Goal: Task Accomplishment & Management: Manage account settings

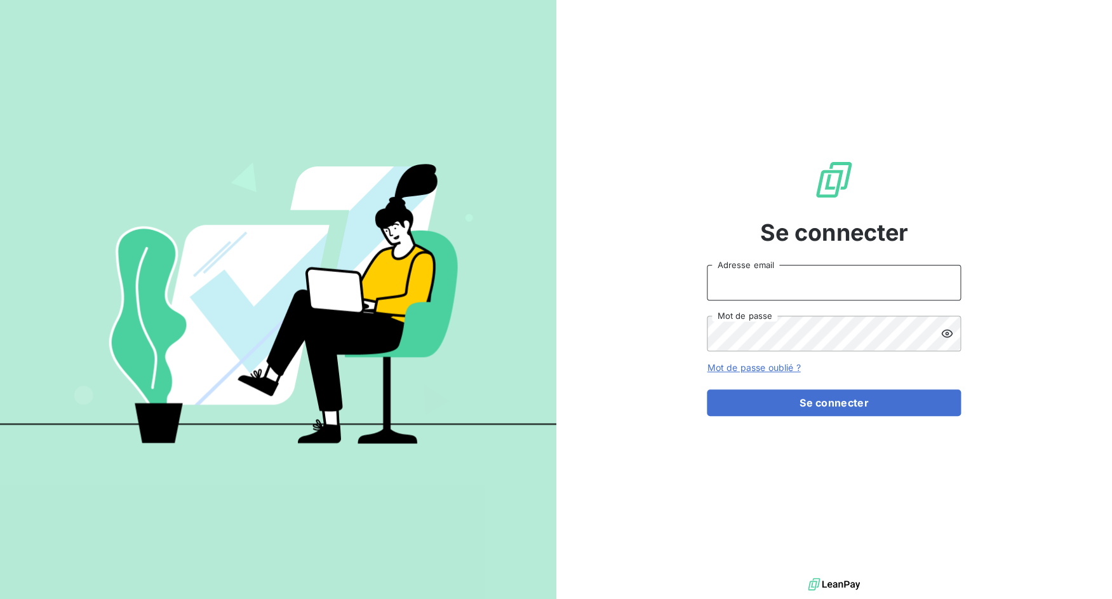
click at [540, 292] on input "Adresse email" at bounding box center [834, 283] width 254 height 36
drag, startPoint x: 753, startPoint y: 288, endPoint x: 831, endPoint y: 288, distance: 78.1
click at [540, 288] on input "admin@3dcelo" at bounding box center [834, 283] width 254 height 36
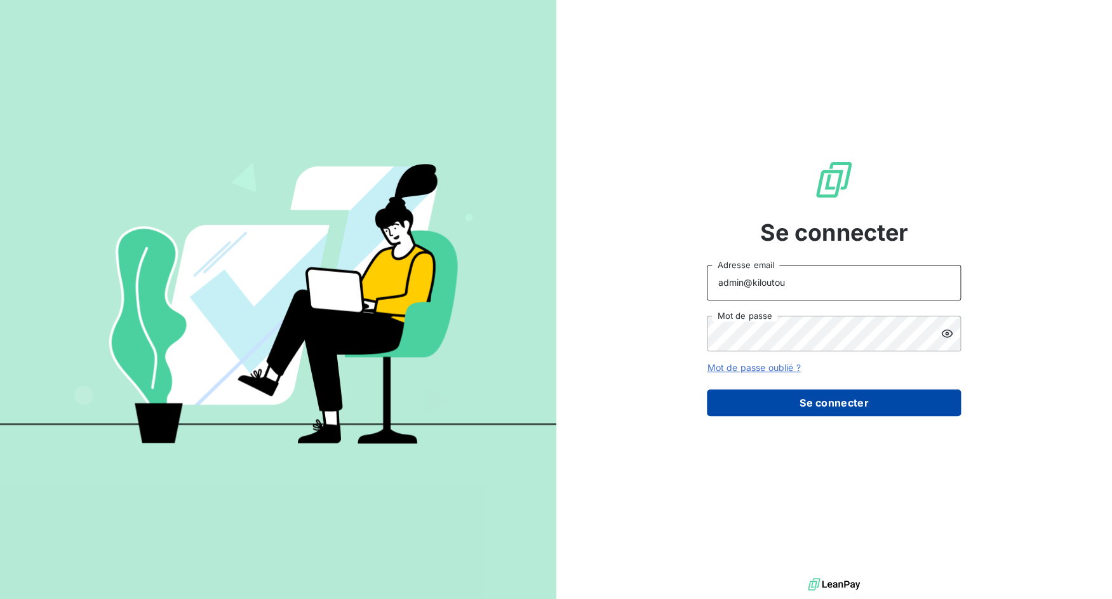
type input "admin@kiloutou"
click at [540, 406] on button "Se connecter" at bounding box center [834, 402] width 254 height 27
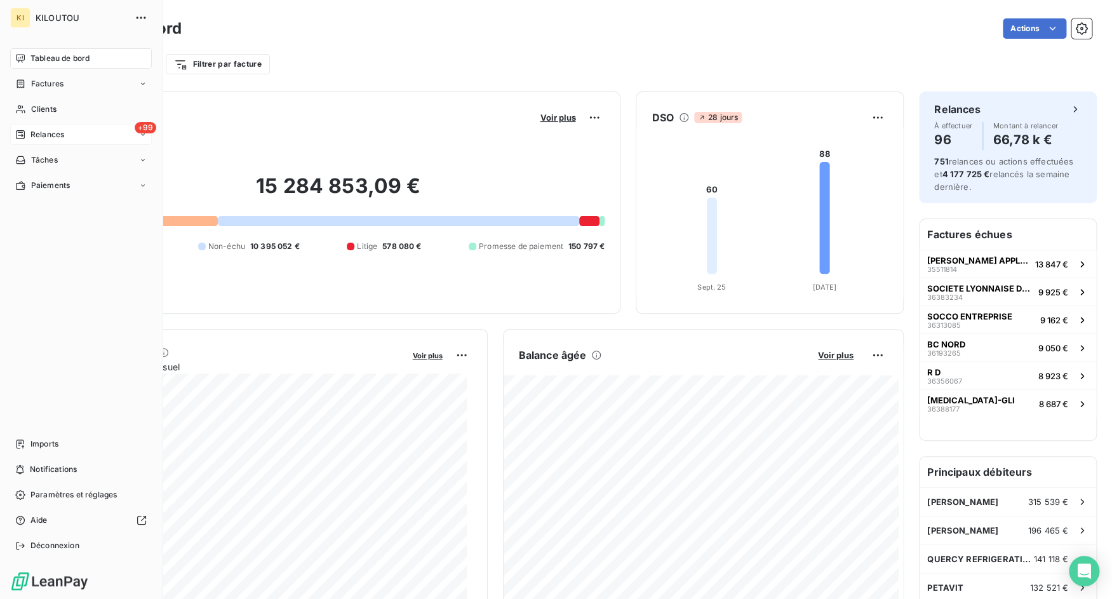
click at [57, 133] on span "Relances" at bounding box center [47, 134] width 34 height 11
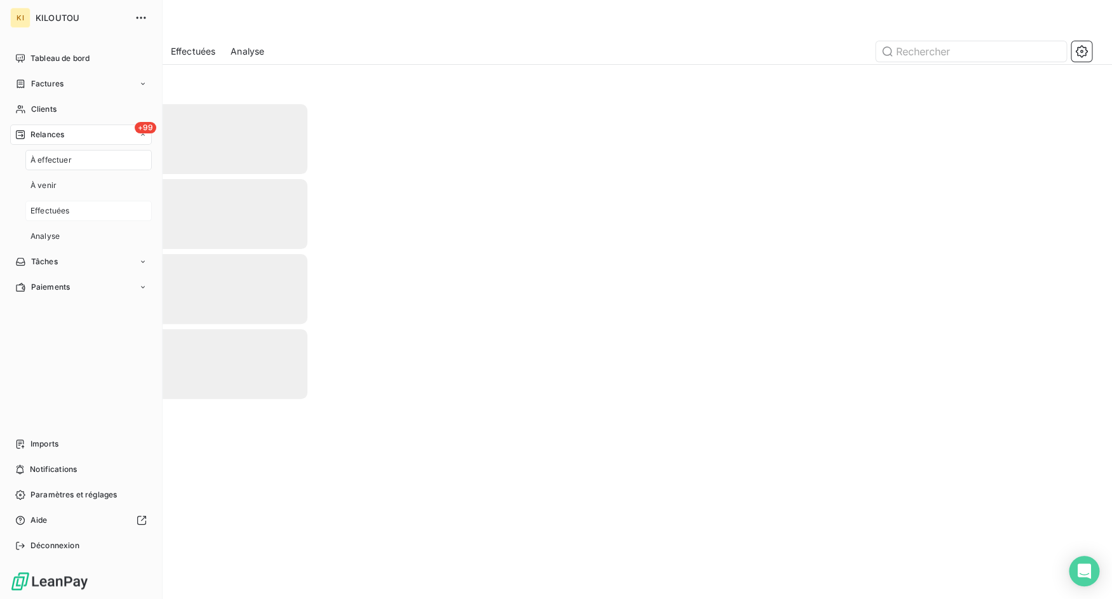
click at [70, 208] on div "Effectuées" at bounding box center [88, 211] width 126 height 20
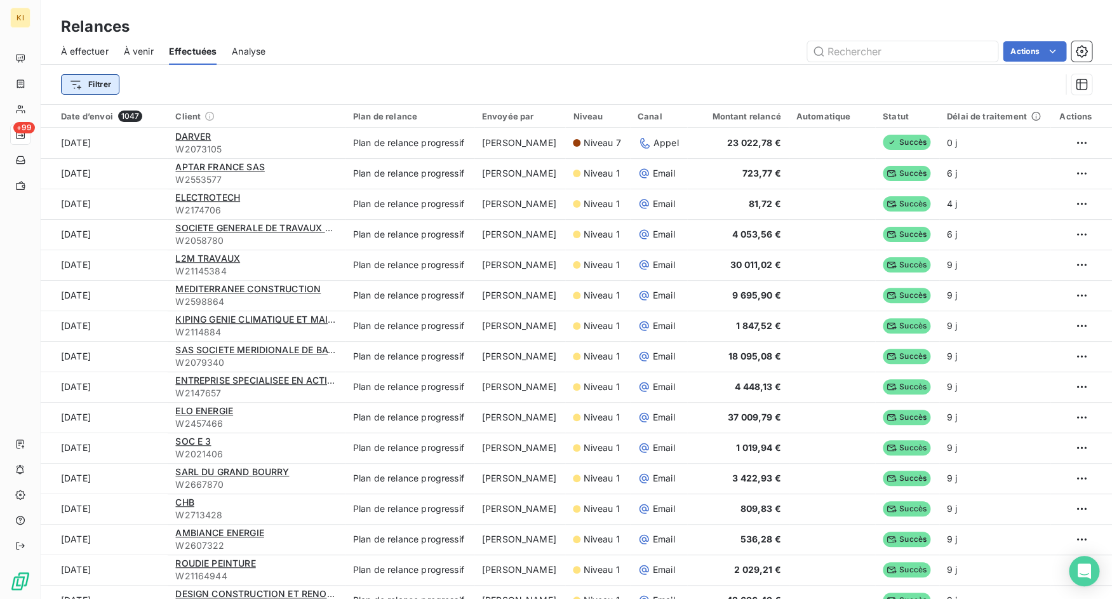
click at [93, 79] on html "KI +99 Relances À effectuer À venir Effectuées Analyse Actions Filtrer Date d’e…" at bounding box center [556, 299] width 1112 height 599
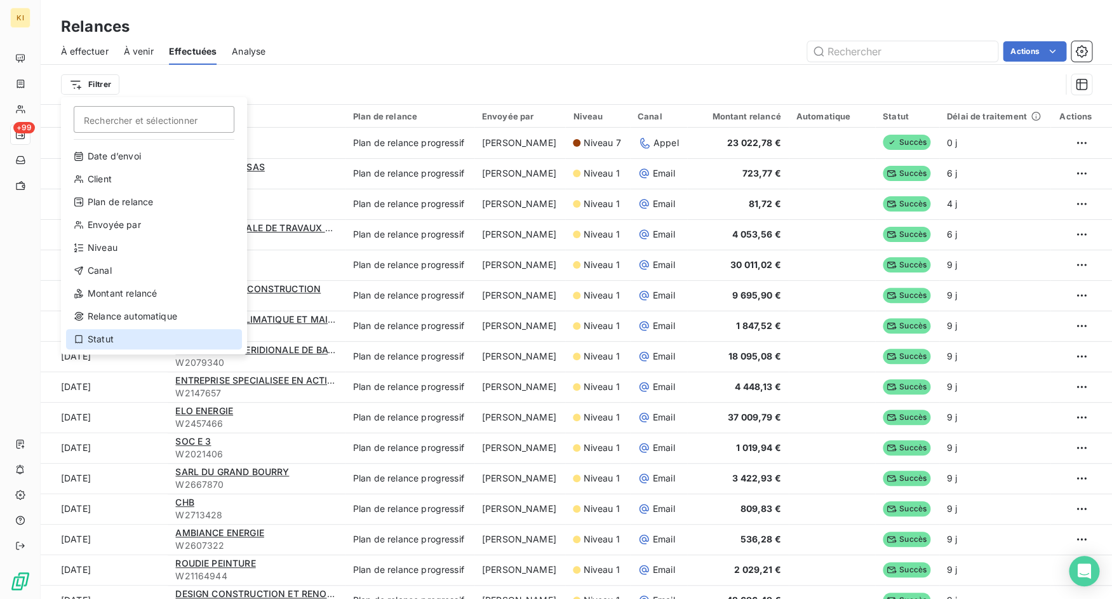
click at [137, 342] on div "Statut" at bounding box center [154, 339] width 176 height 20
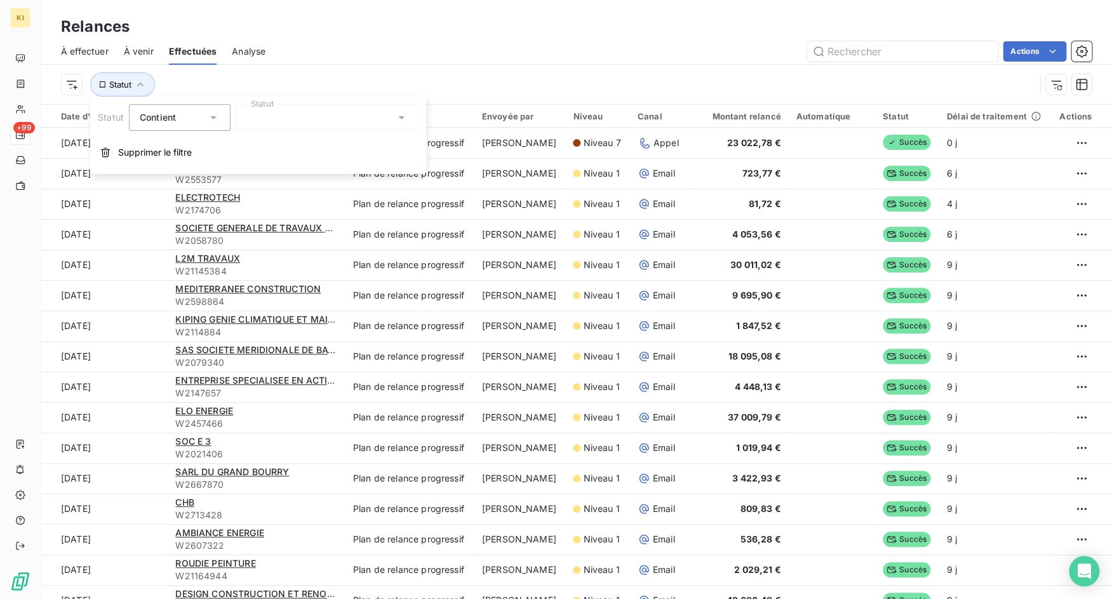
click at [309, 114] on div at bounding box center [327, 117] width 183 height 27
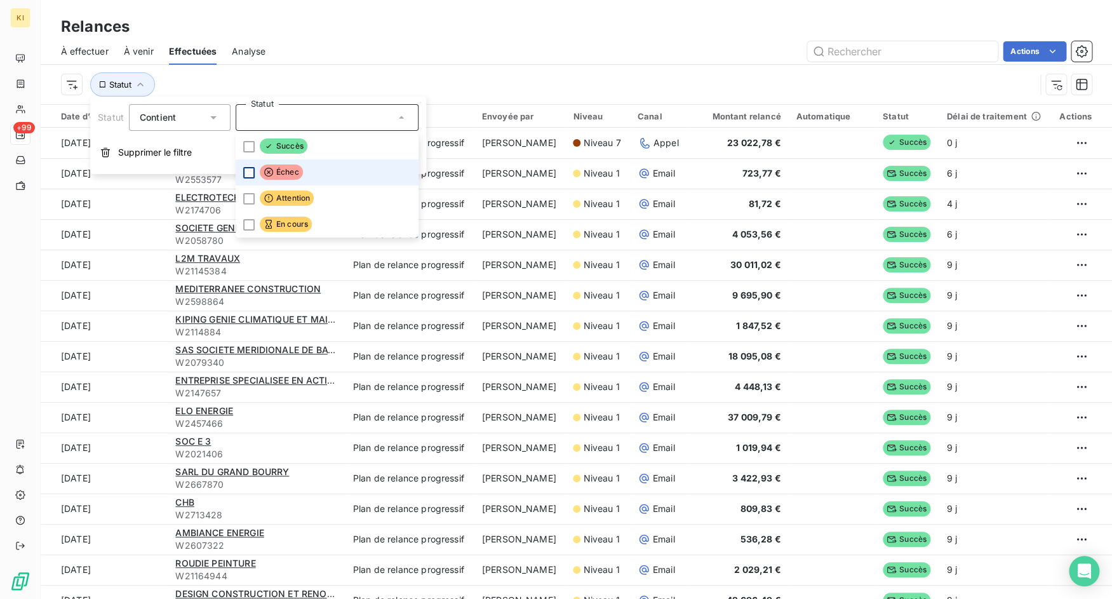
click at [250, 171] on div at bounding box center [248, 172] width 11 height 11
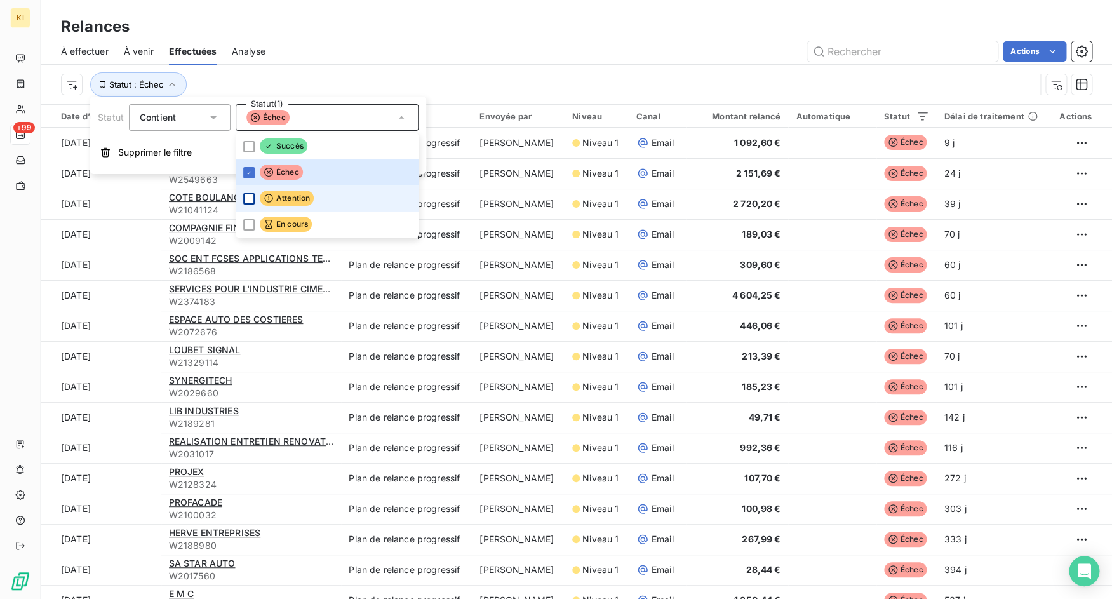
click at [250, 200] on div at bounding box center [248, 198] width 11 height 11
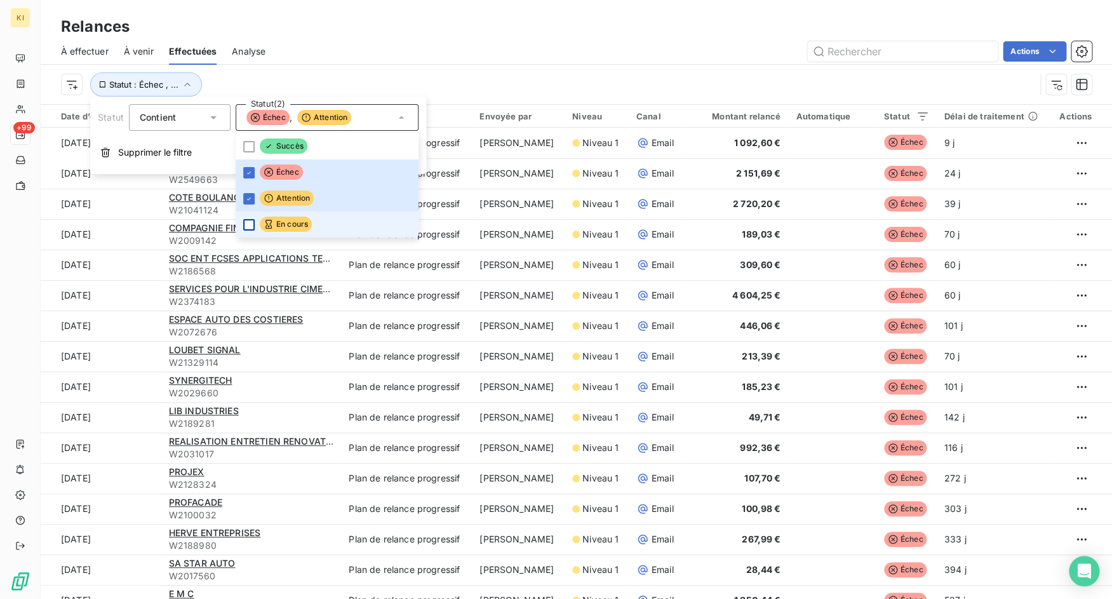
click at [250, 227] on div at bounding box center [248, 224] width 11 height 11
click at [382, 65] on div "Statut : Échec , ..." at bounding box center [576, 84] width 1031 height 39
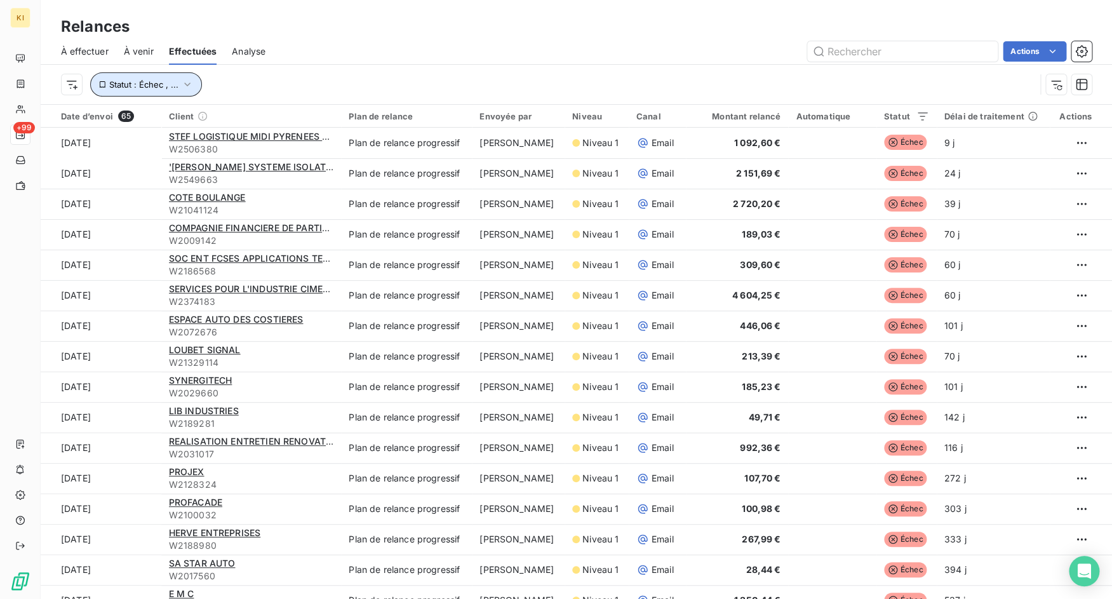
click at [192, 83] on icon "button" at bounding box center [187, 84] width 13 height 13
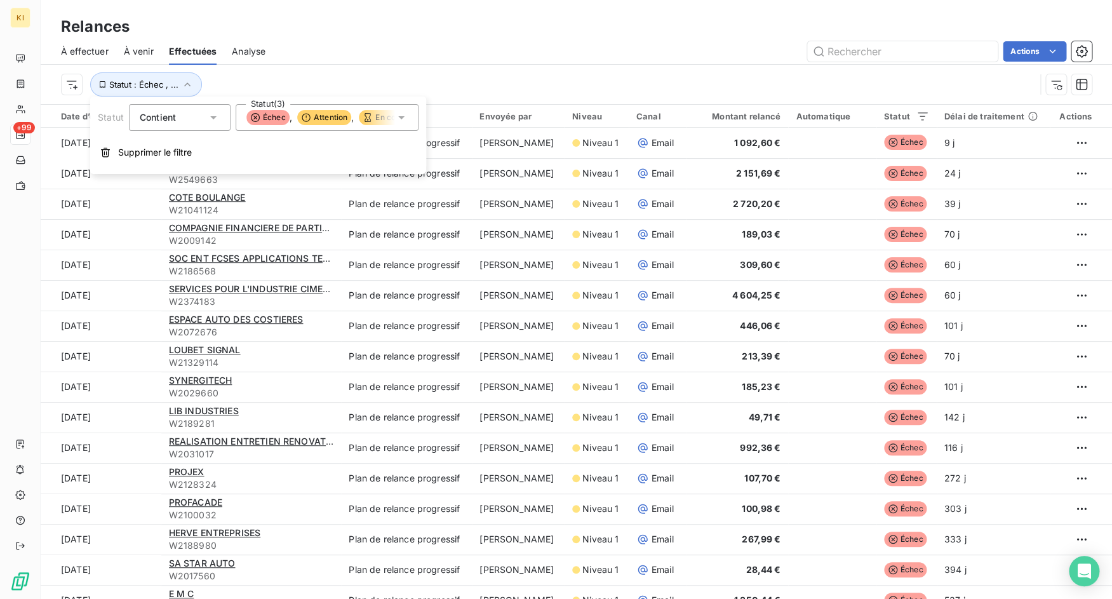
click at [316, 114] on span "Attention" at bounding box center [324, 117] width 54 height 15
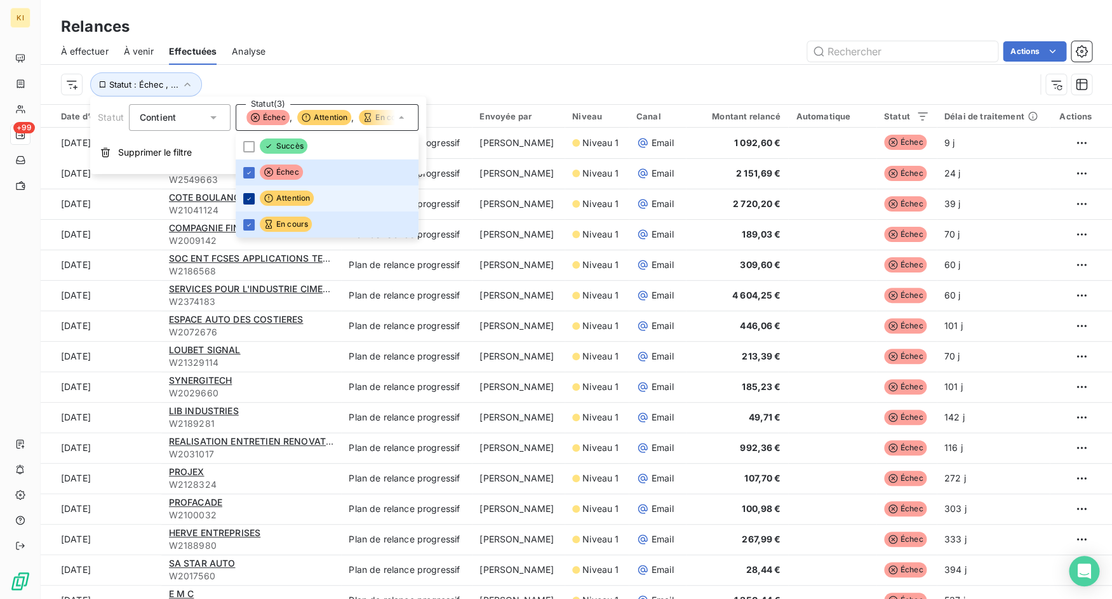
click at [253, 198] on div at bounding box center [248, 198] width 11 height 11
click at [250, 221] on icon at bounding box center [249, 225] width 8 height 8
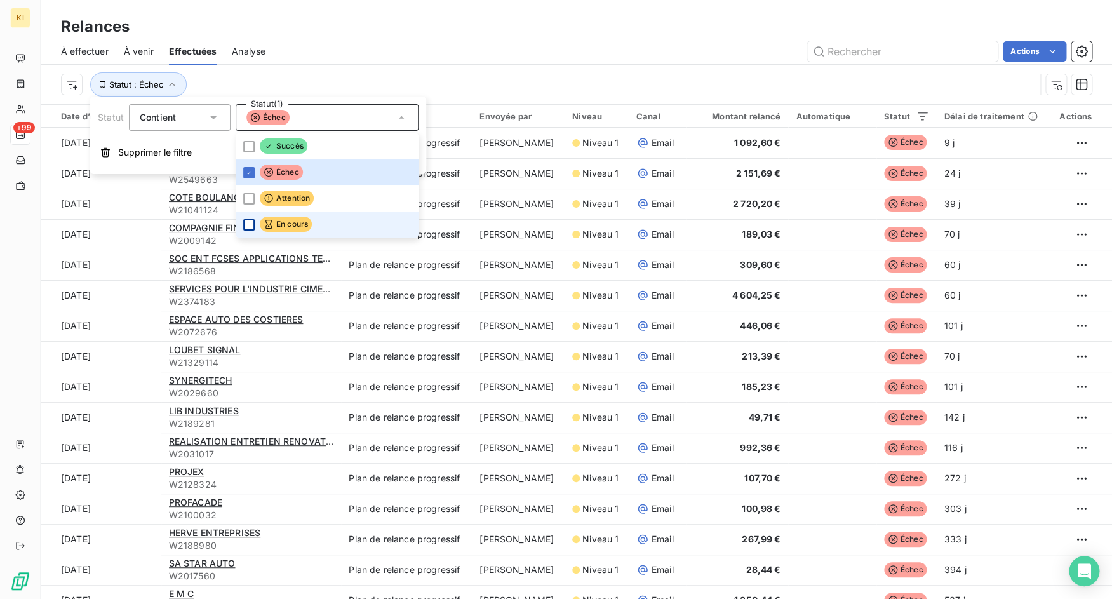
click at [365, 64] on div "À effectuer À venir Effectuées Analyse Actions" at bounding box center [577, 51] width 1072 height 27
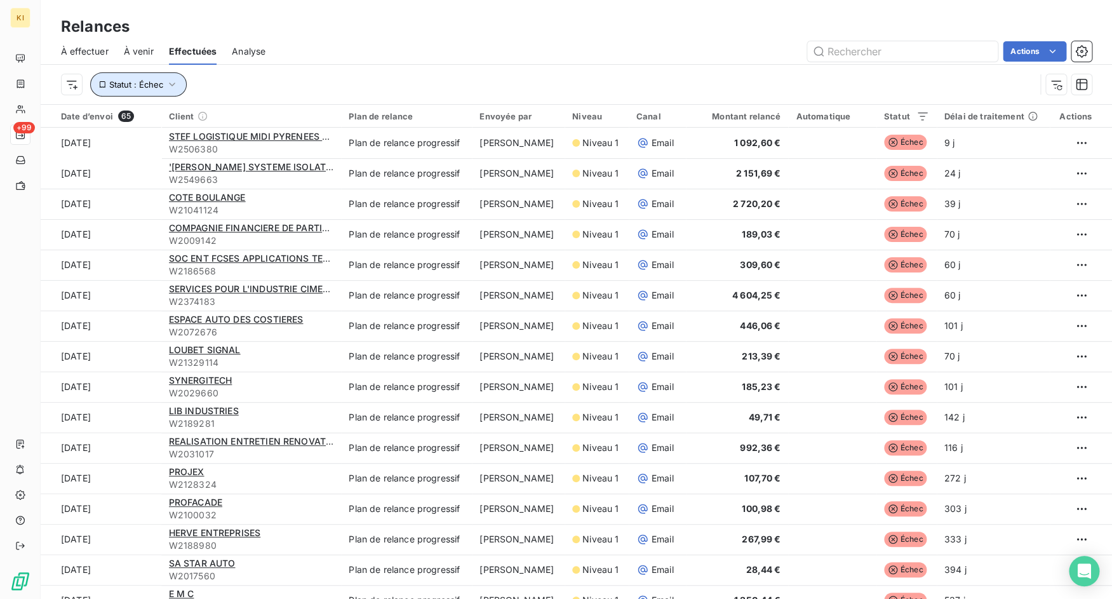
click at [175, 86] on icon "button" at bounding box center [172, 84] width 13 height 13
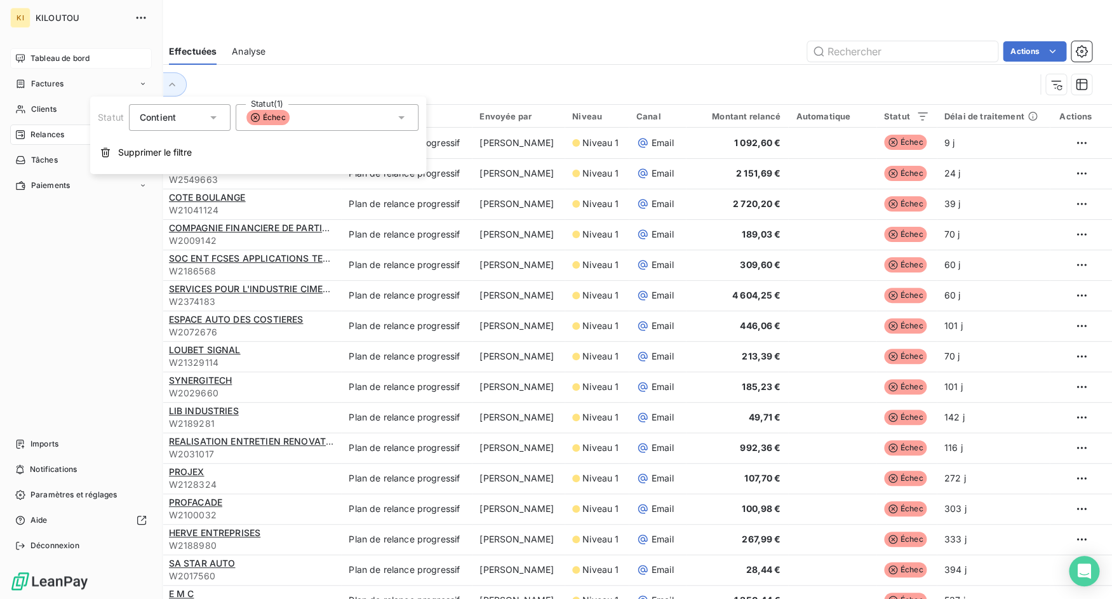
click at [27, 58] on div "Tableau de bord" at bounding box center [81, 58] width 142 height 20
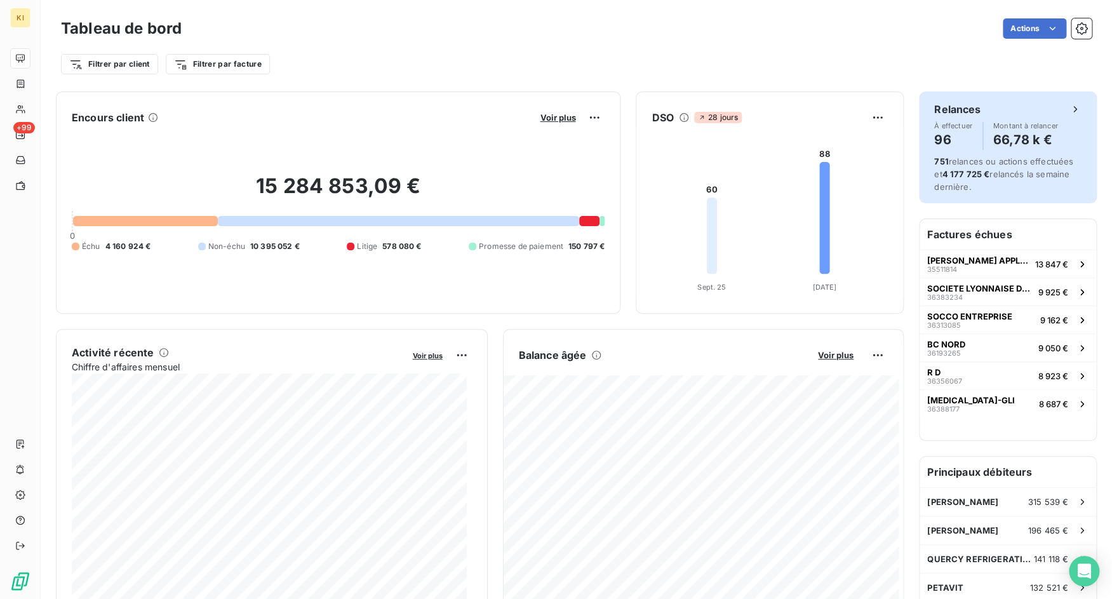
click at [540, 179] on span "4 177 725 €" at bounding box center [966, 174] width 48 height 10
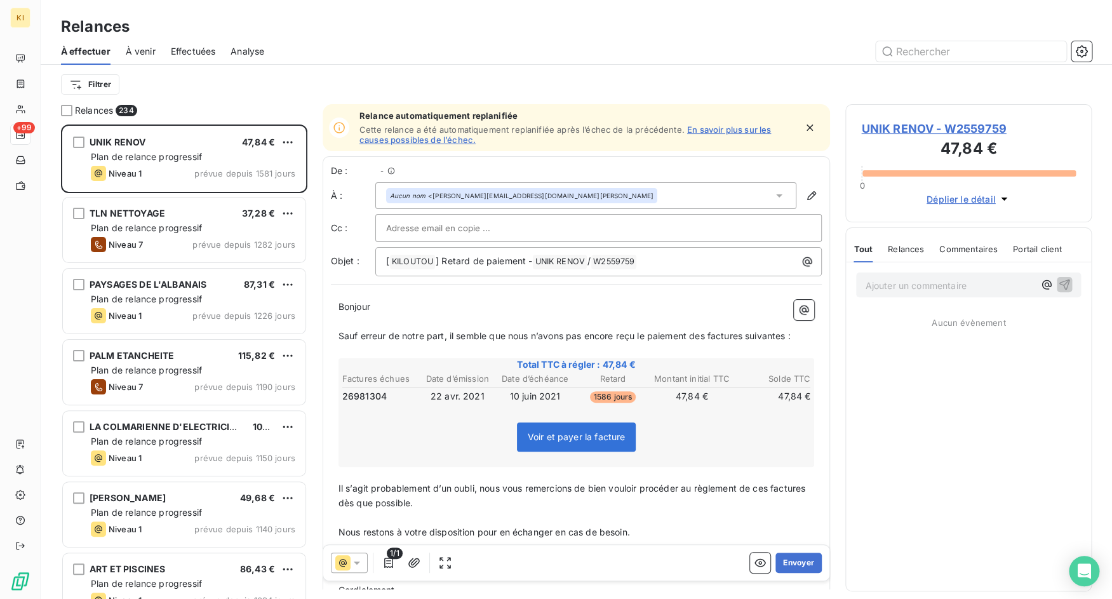
scroll to position [464, 237]
click at [207, 48] on span "Effectuées" at bounding box center [193, 51] width 45 height 13
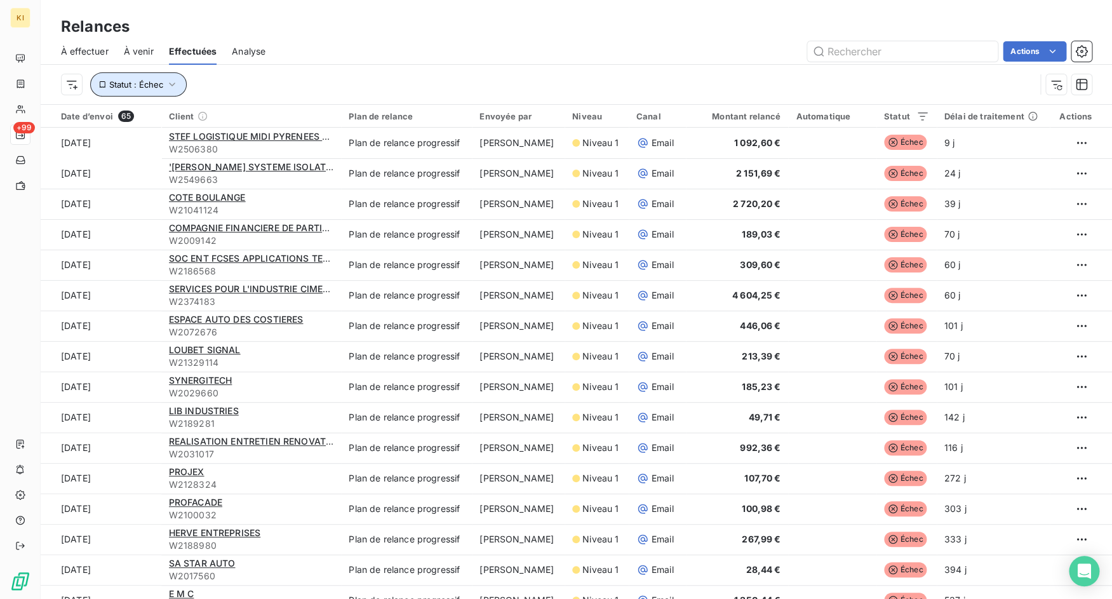
click at [156, 84] on span "Statut : Échec" at bounding box center [136, 84] width 54 height 10
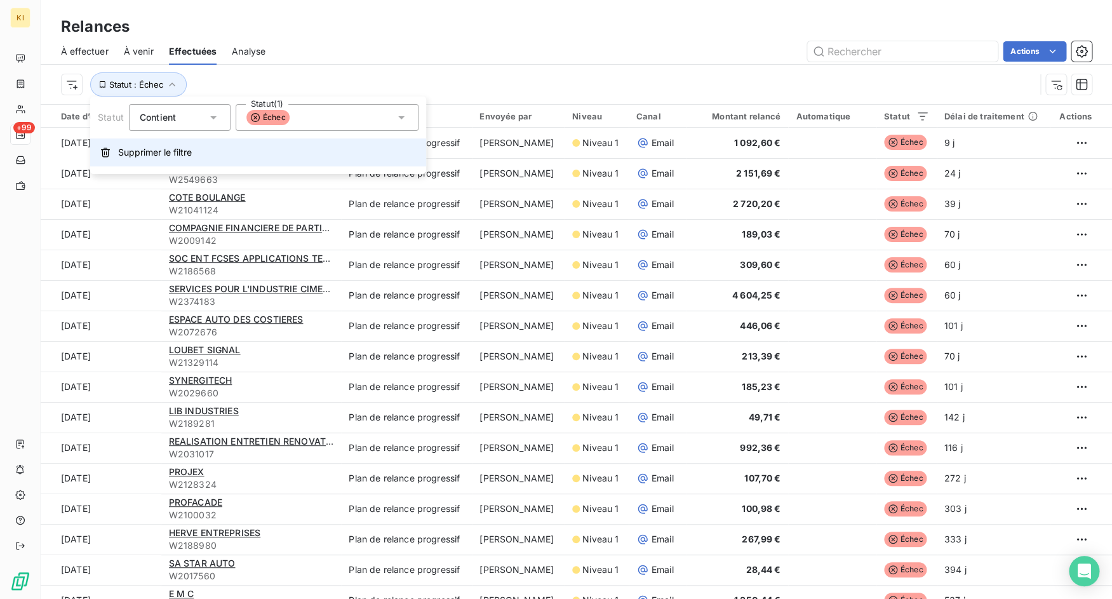
click at [146, 158] on span "Supprimer le filtre" at bounding box center [155, 152] width 74 height 13
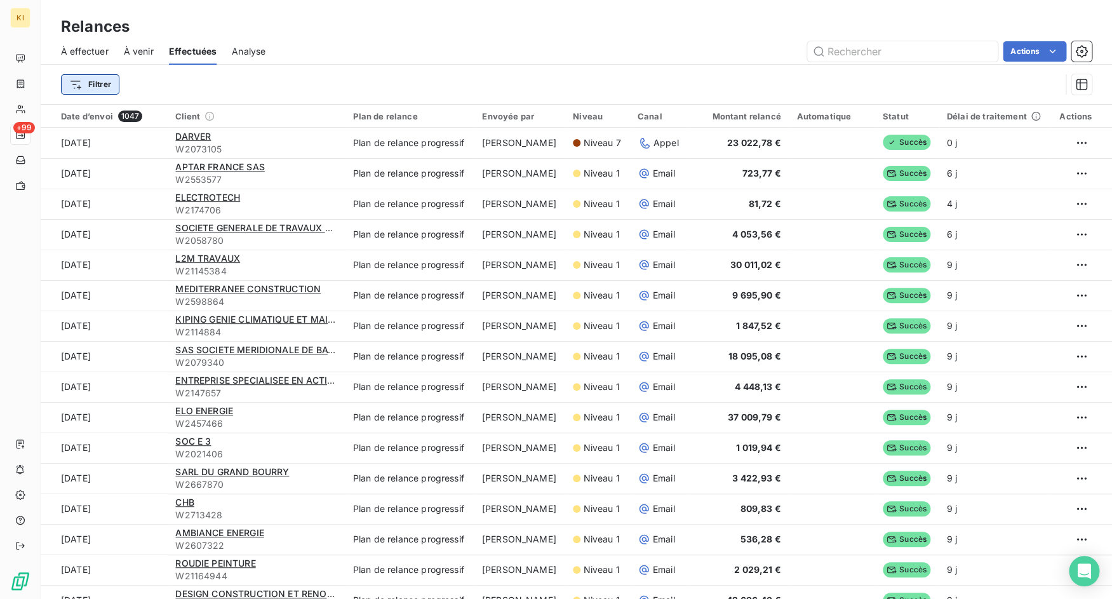
click at [89, 91] on html "KI +99 Relances À effectuer À venir Effectuées Analyse Actions Filtrer Date d’e…" at bounding box center [556, 299] width 1112 height 599
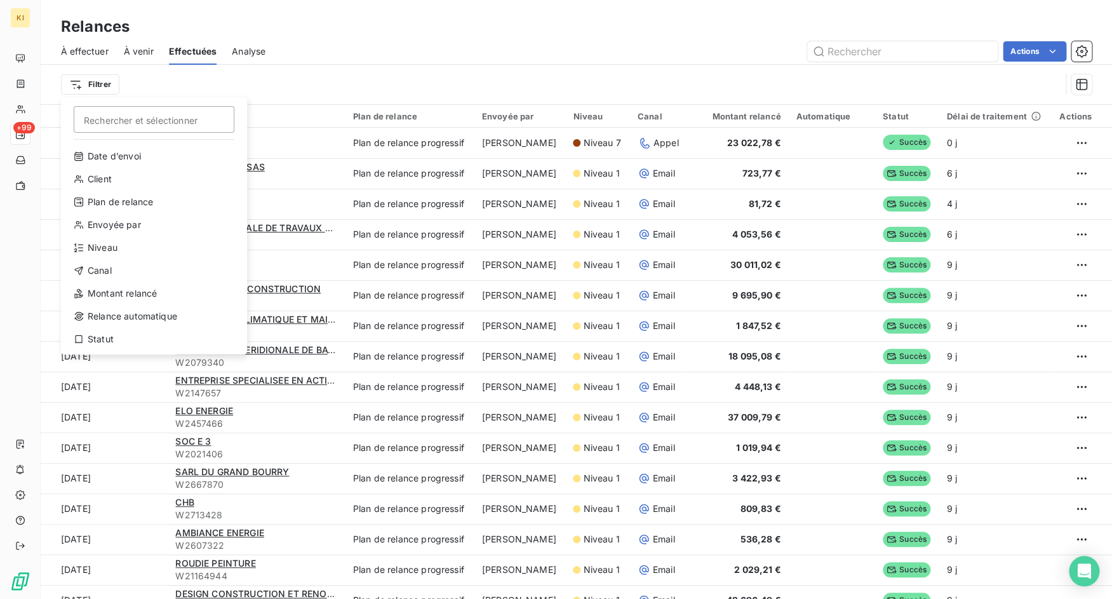
click at [367, 72] on html "KI +99 Relances À effectuer À venir Effectuées Analyse Actions Filtrer Recherch…" at bounding box center [556, 299] width 1112 height 599
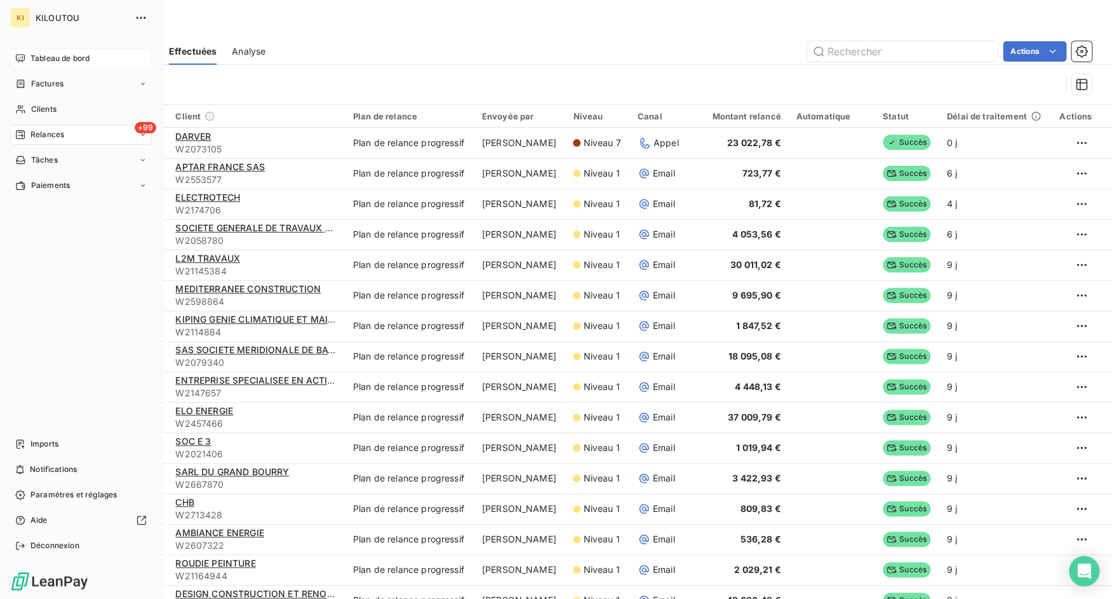
click at [31, 55] on span "Tableau de bord" at bounding box center [59, 58] width 59 height 11
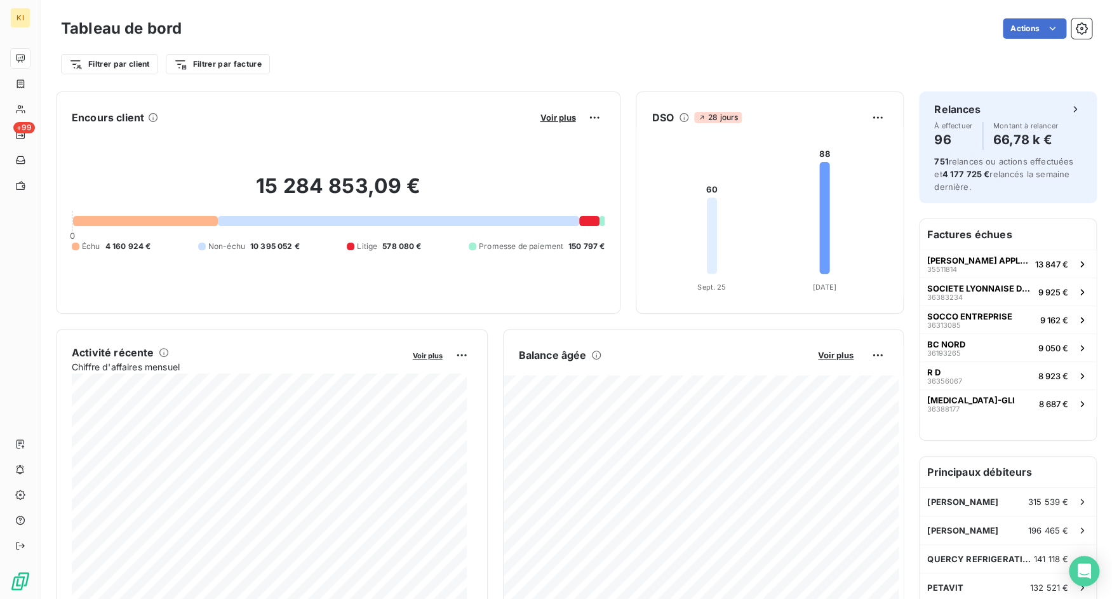
click at [540, 70] on div "Filtrer par client Filtrer par facture" at bounding box center [576, 64] width 1031 height 24
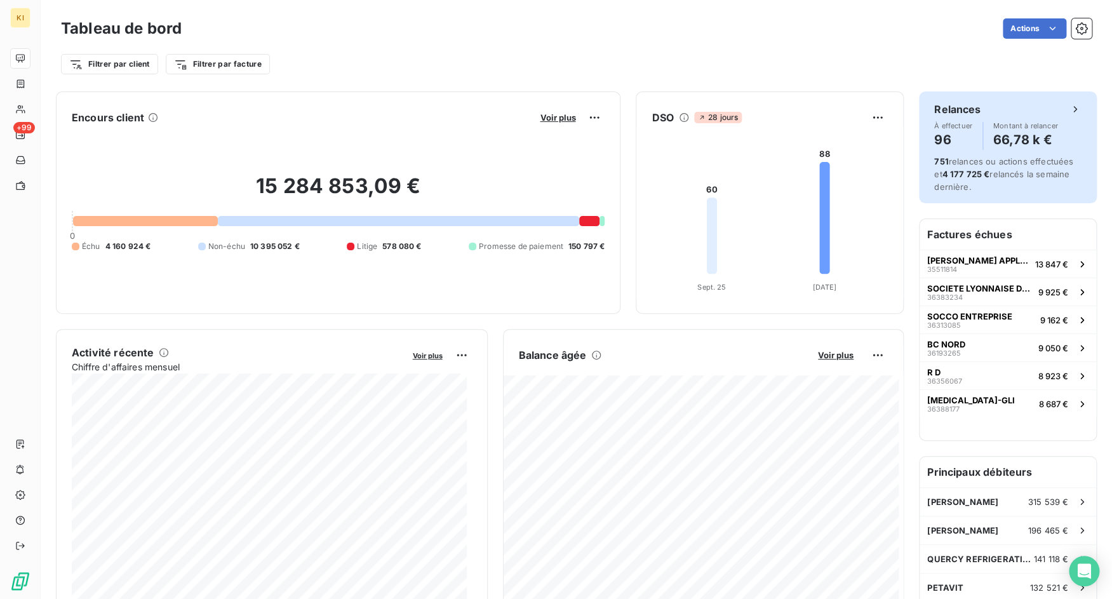
click at [540, 188] on div "751 relances ou actions effectuées et 4 177 725 € relancés la semaine dernière." at bounding box center [1007, 174] width 147 height 38
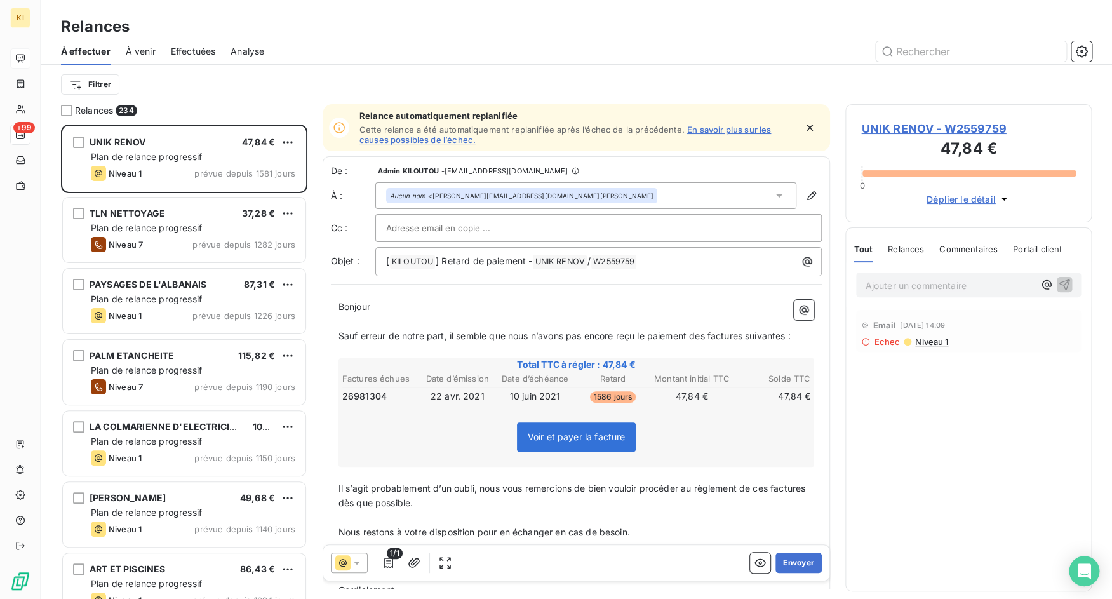
scroll to position [464, 237]
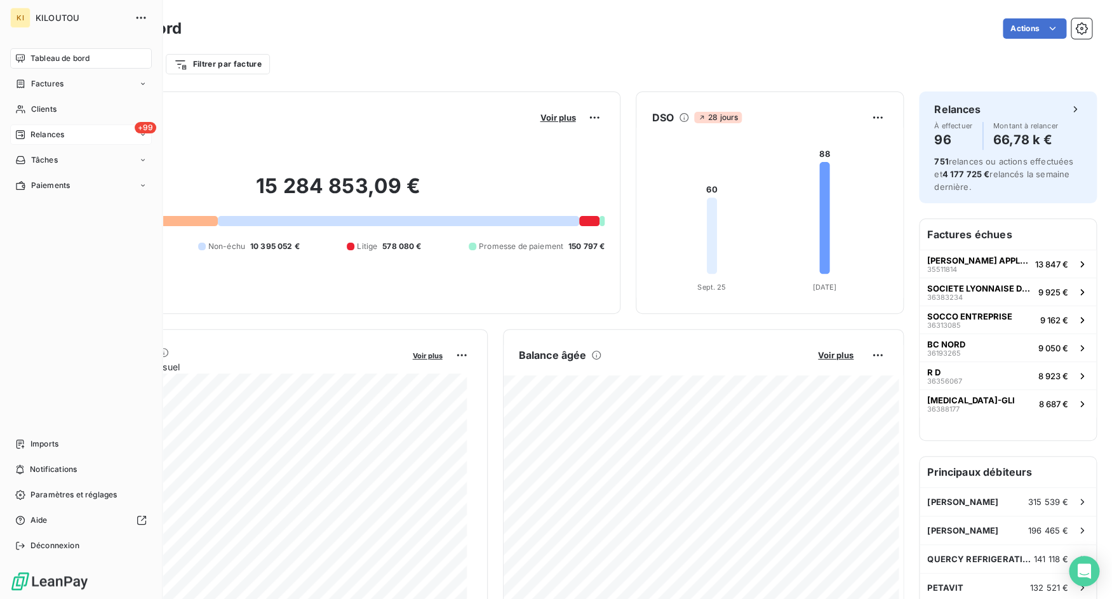
click at [25, 137] on icon at bounding box center [20, 135] width 10 height 10
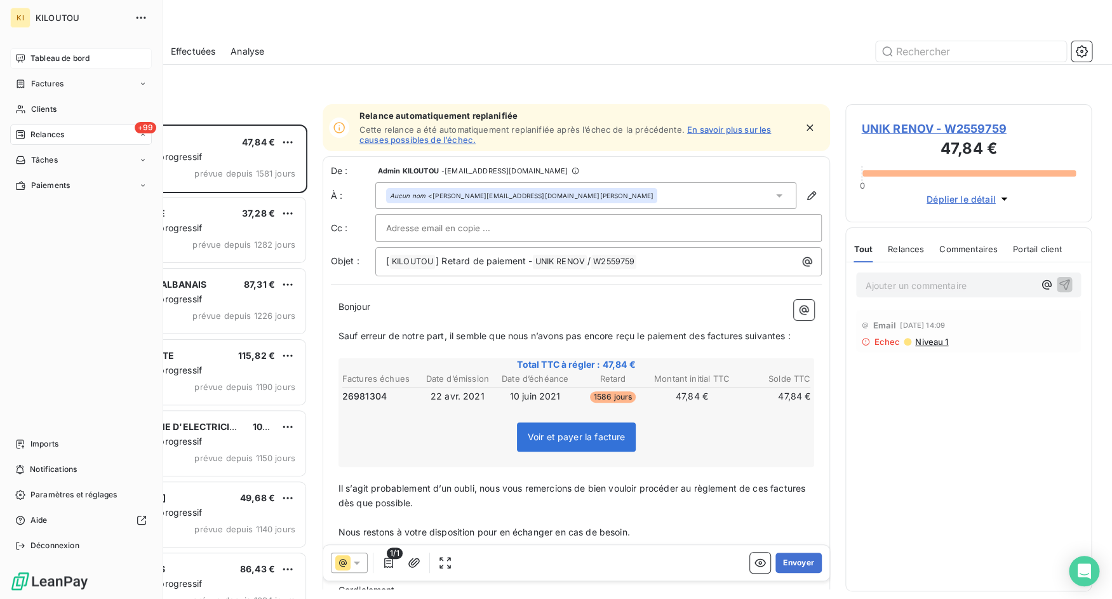
scroll to position [464, 237]
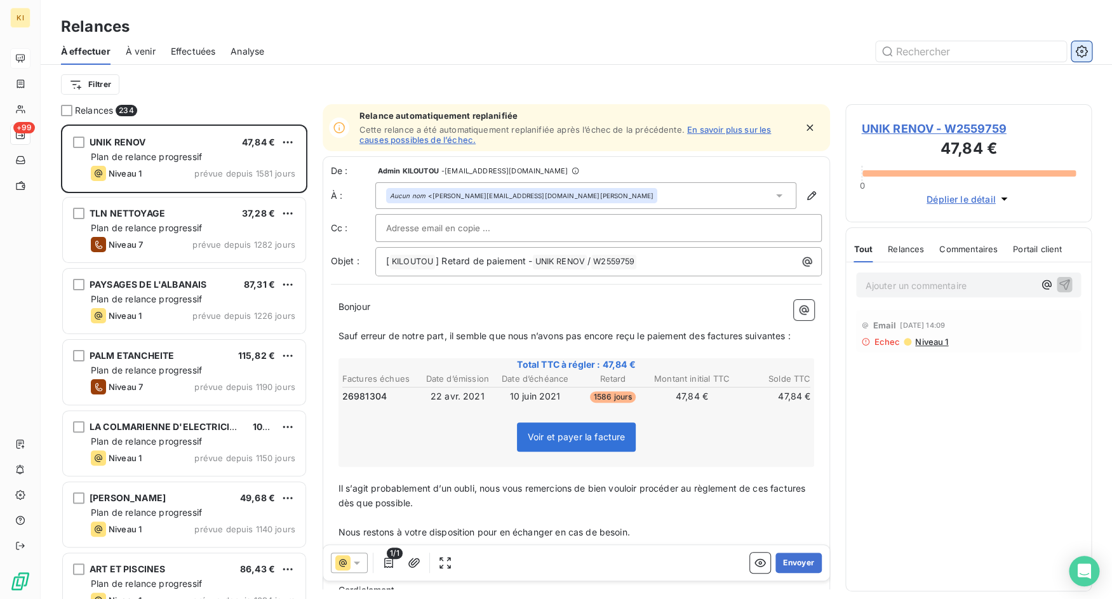
click at [540, 52] on icon "button" at bounding box center [1081, 51] width 12 height 12
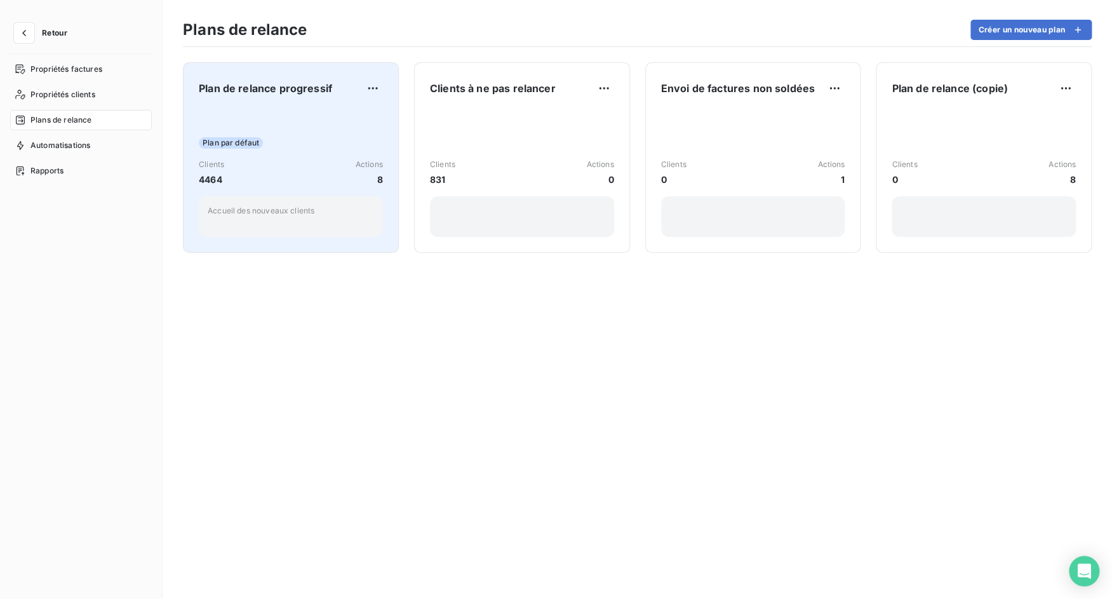
click at [309, 109] on div "Plan par défaut Clients 4464 Actions 8 Accueil des nouveaux clients" at bounding box center [291, 173] width 184 height 128
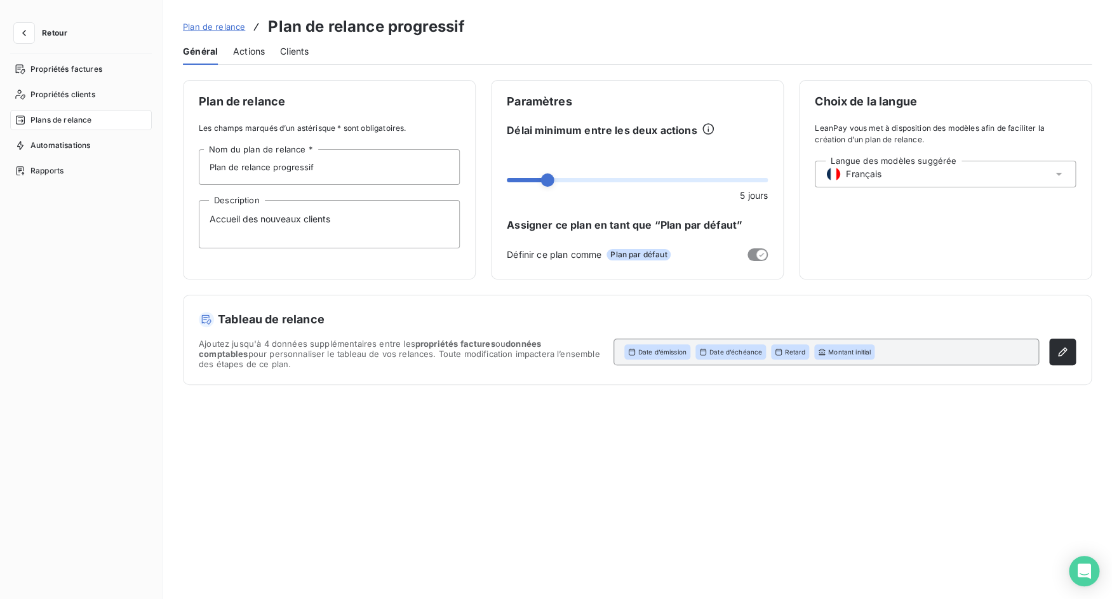
click at [258, 46] on span "Actions" at bounding box center [249, 51] width 32 height 13
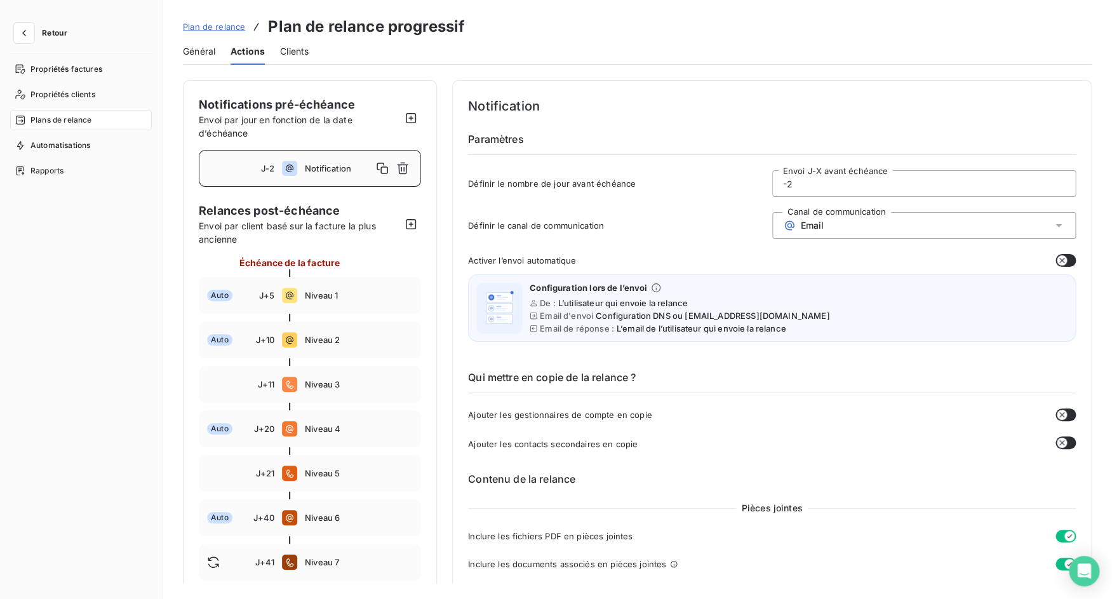
click at [222, 23] on span "Plan de relance" at bounding box center [214, 27] width 62 height 10
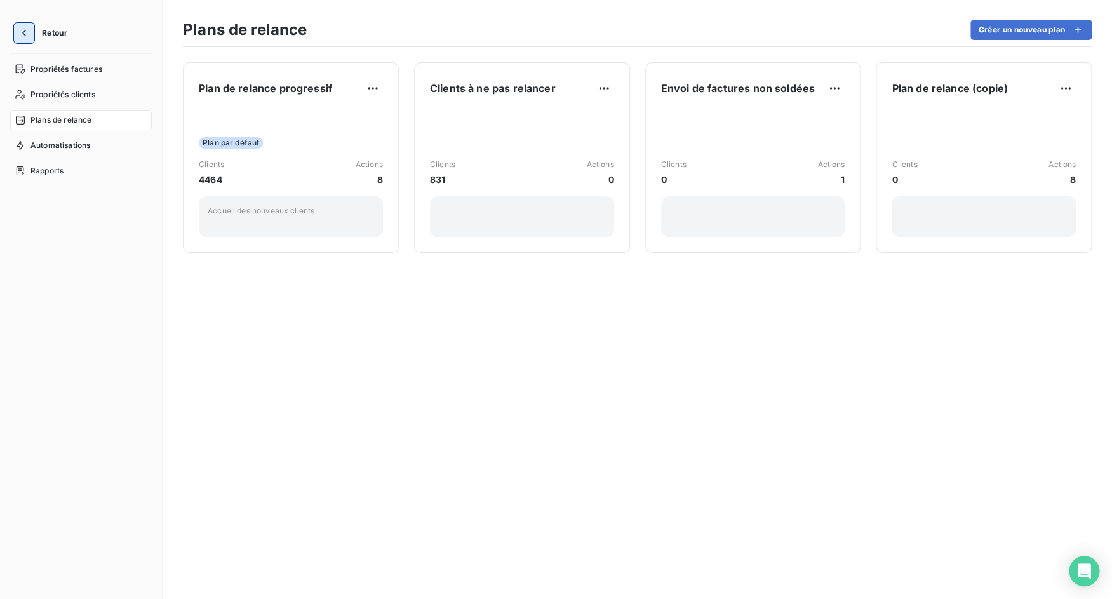
click at [29, 28] on button "button" at bounding box center [24, 33] width 20 height 20
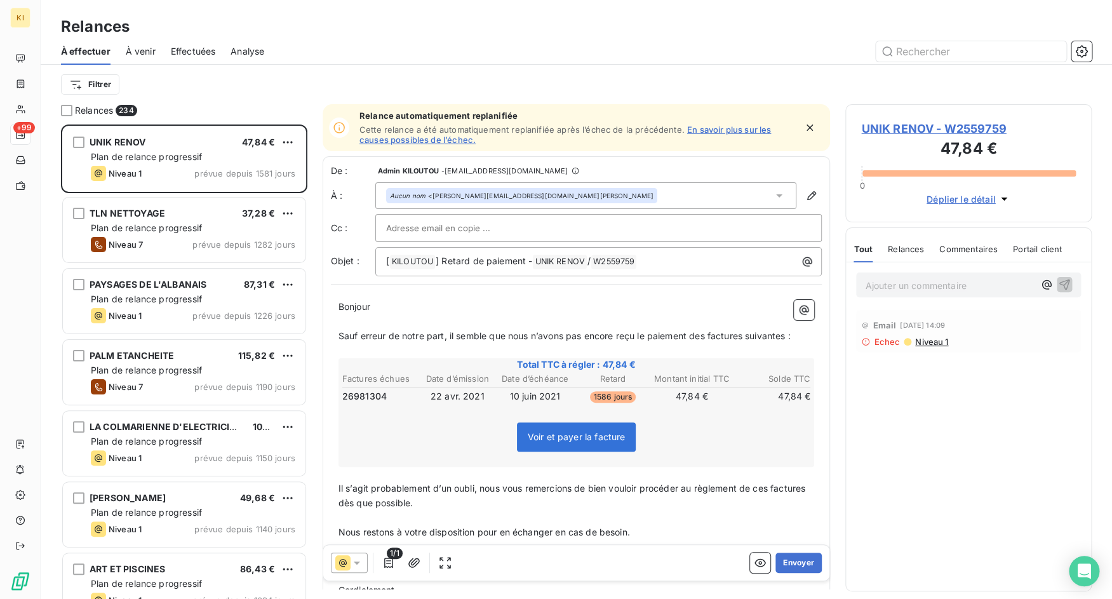
scroll to position [464, 237]
click at [25, 62] on icon at bounding box center [20, 58] width 10 height 10
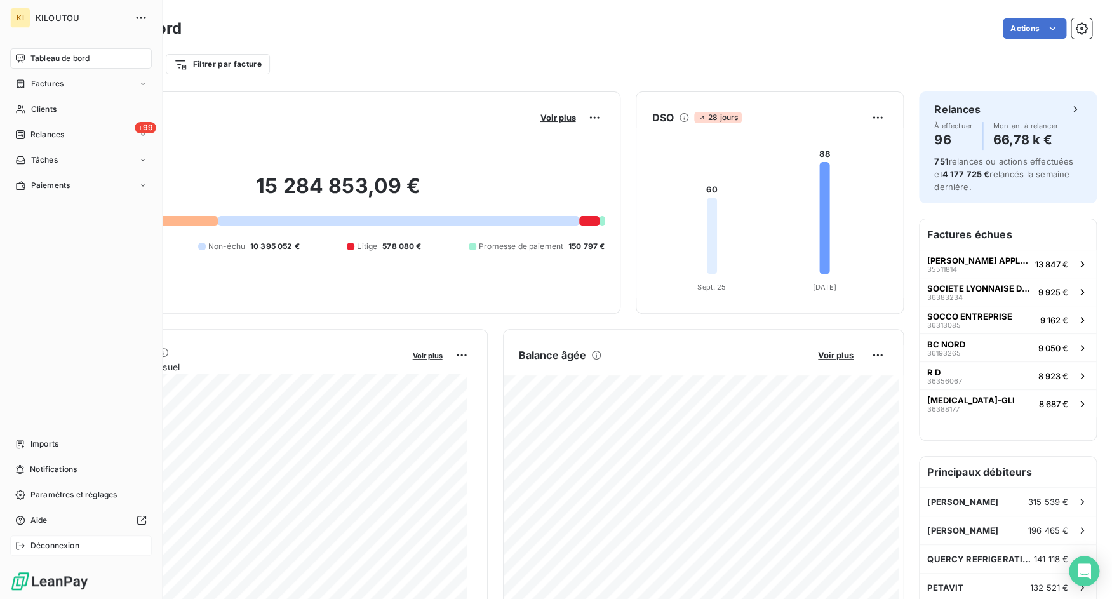
click at [22, 537] on div "Déconnexion" at bounding box center [81, 545] width 142 height 20
